Goal: Task Accomplishment & Management: Manage account settings

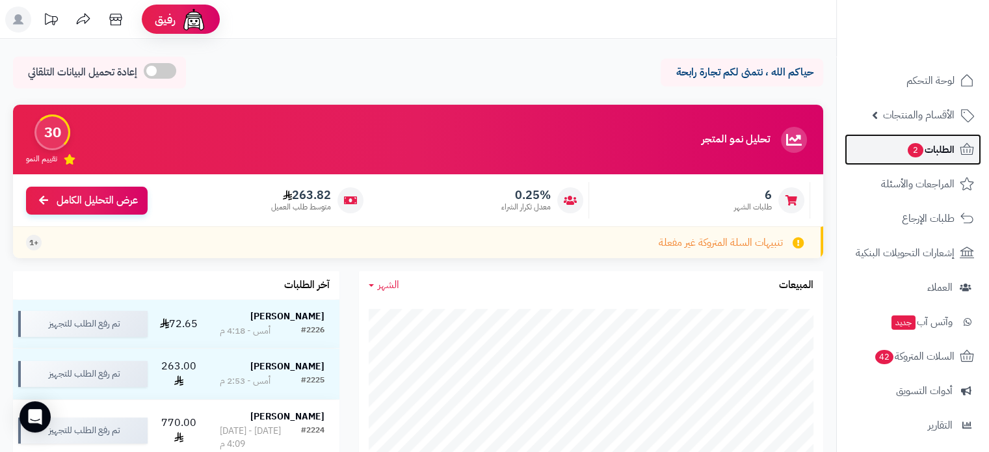
click at [915, 157] on span "الطلبات 2" at bounding box center [930, 149] width 48 height 18
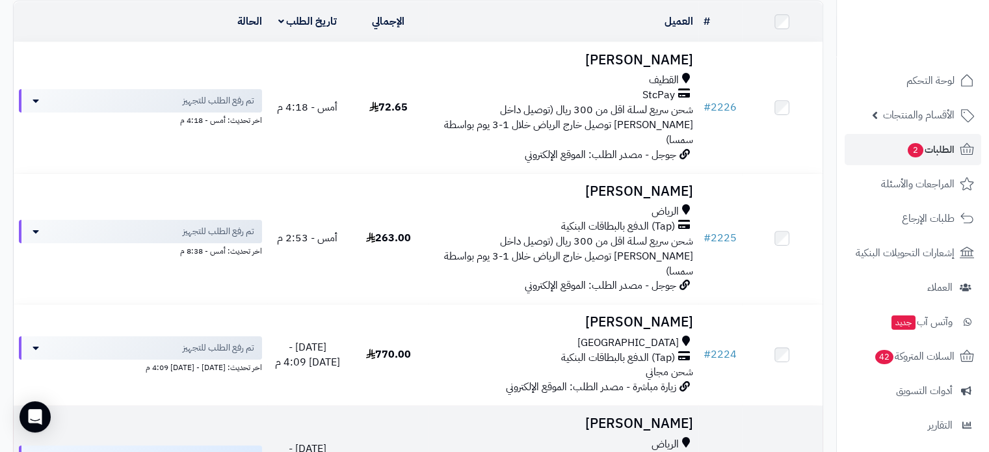
scroll to position [130, 0]
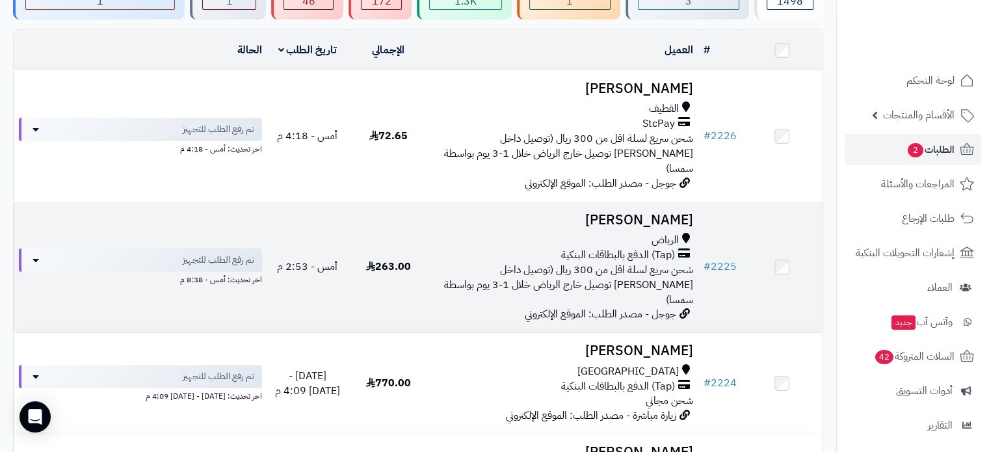
click at [598, 262] on span "شحن سريع لسلة اقل من 300 ريال (توصيل داخل الرياض سريع توصيل خارج الرياض خلال 1-…" at bounding box center [568, 284] width 249 height 45
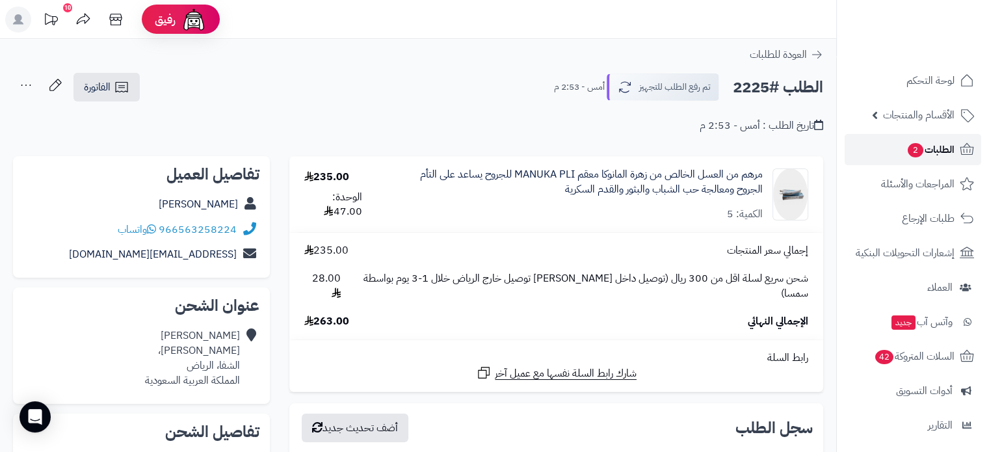
click at [936, 153] on span "الطلبات 2" at bounding box center [930, 149] width 48 height 18
